Goal: Task Accomplishment & Management: Manage account settings

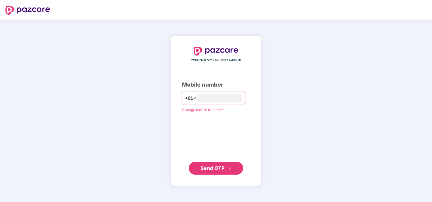
type input "**********"
click at [220, 163] on button "Send OTP" at bounding box center [216, 167] width 54 height 13
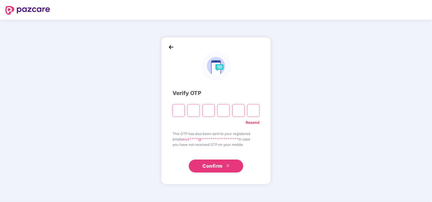
paste input "*"
type input "*"
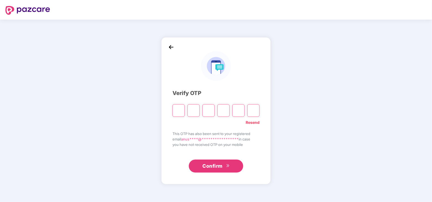
type input "*"
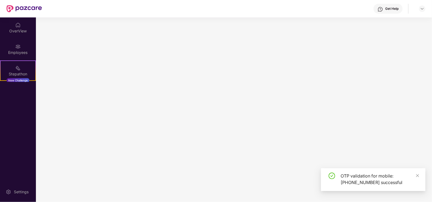
click at [223, 159] on main at bounding box center [234, 109] width 396 height 185
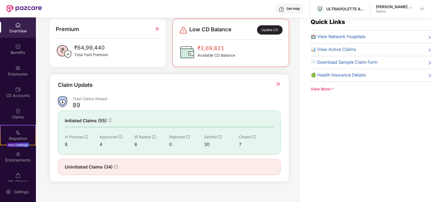
scroll to position [17, 0]
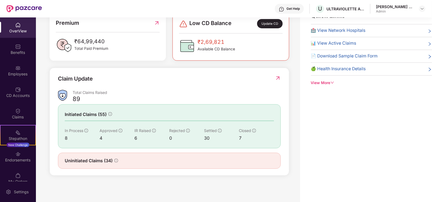
click at [277, 78] on img at bounding box center [278, 77] width 6 height 5
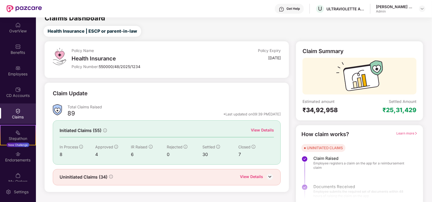
scroll to position [11, 0]
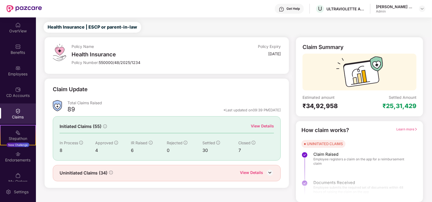
click at [262, 125] on div "View Details" at bounding box center [262, 126] width 23 height 6
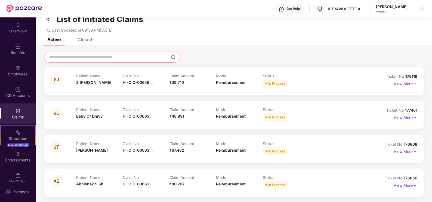
click at [93, 56] on input at bounding box center [109, 57] width 120 height 6
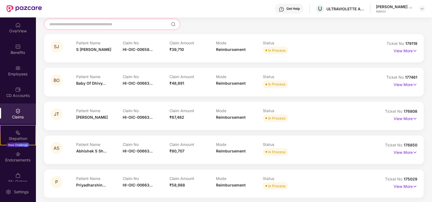
scroll to position [34, 0]
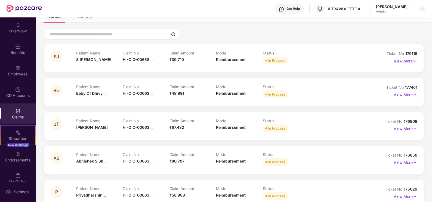
click at [414, 61] on img at bounding box center [415, 61] width 5 height 6
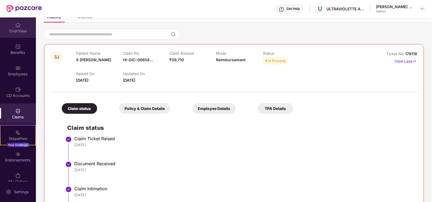
click at [6, 26] on div "OverView" at bounding box center [18, 27] width 36 height 20
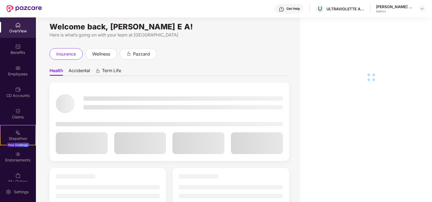
scroll to position [0, 0]
